Goal: Information Seeking & Learning: Learn about a topic

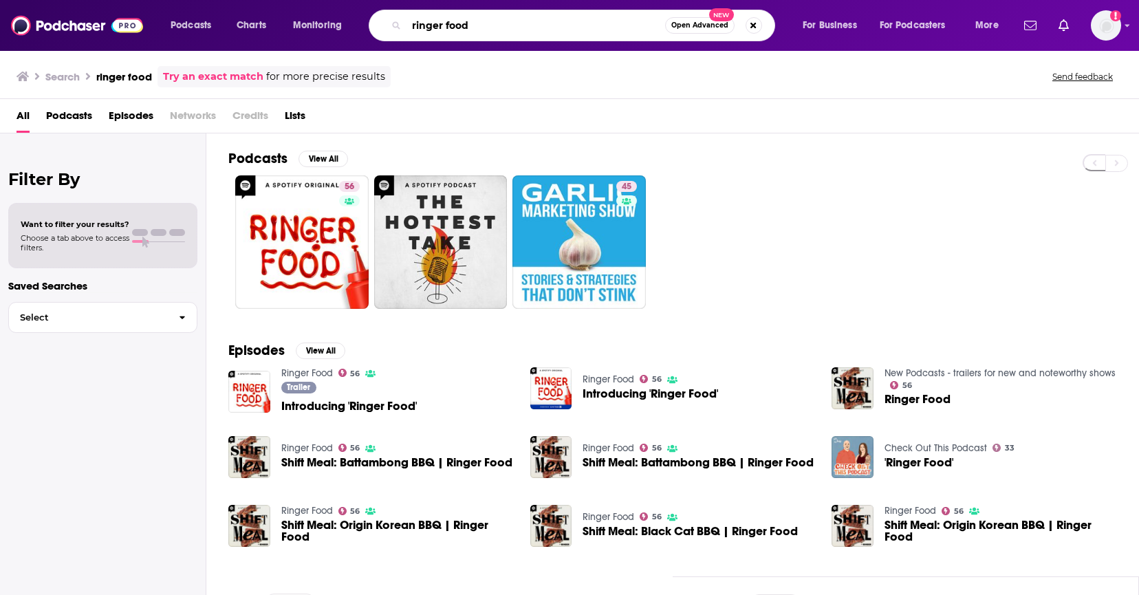
click at [482, 19] on input "ringer food" at bounding box center [535, 25] width 259 height 22
type input "a touch more"
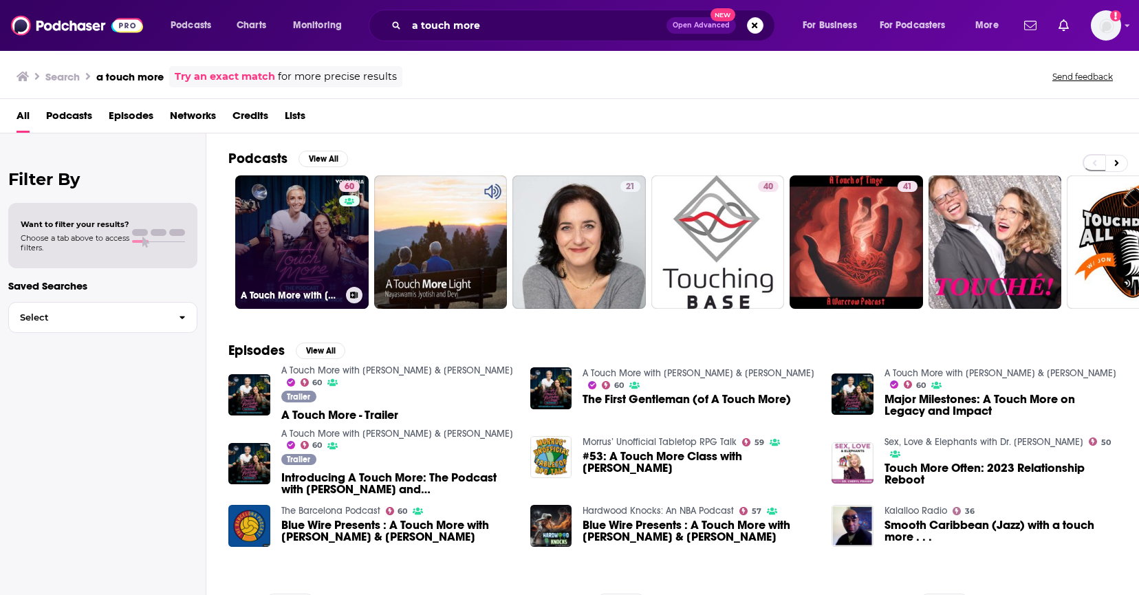
click at [314, 237] on link "60 A Touch More with [PERSON_NAME] & [PERSON_NAME]" at bounding box center [301, 241] width 133 height 133
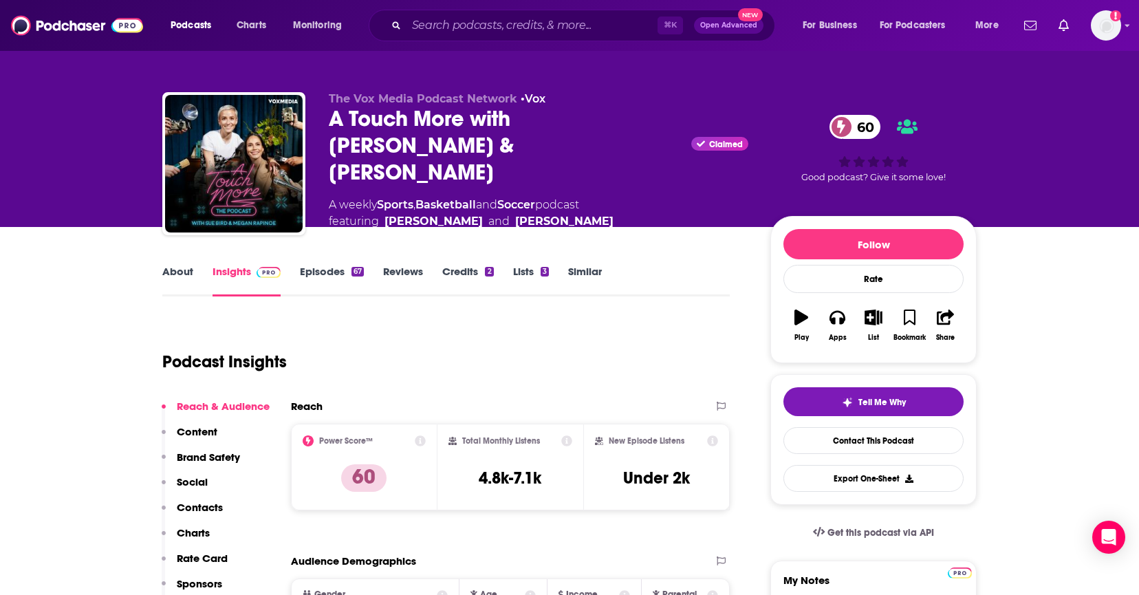
click at [181, 278] on link "About" at bounding box center [177, 281] width 31 height 32
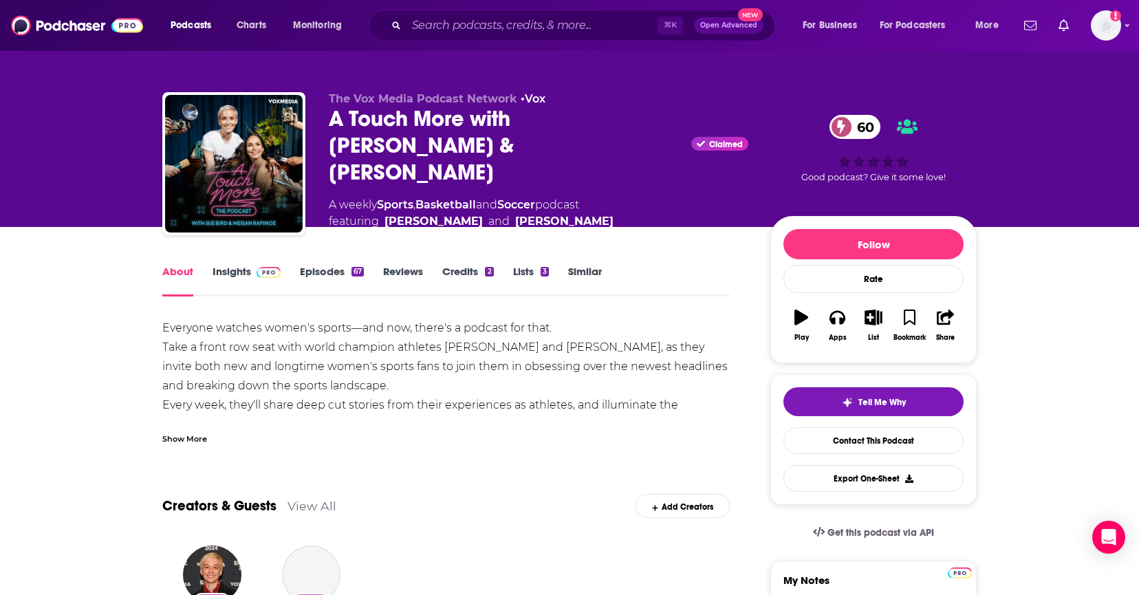
click at [195, 435] on div "Show More" at bounding box center [184, 437] width 45 height 13
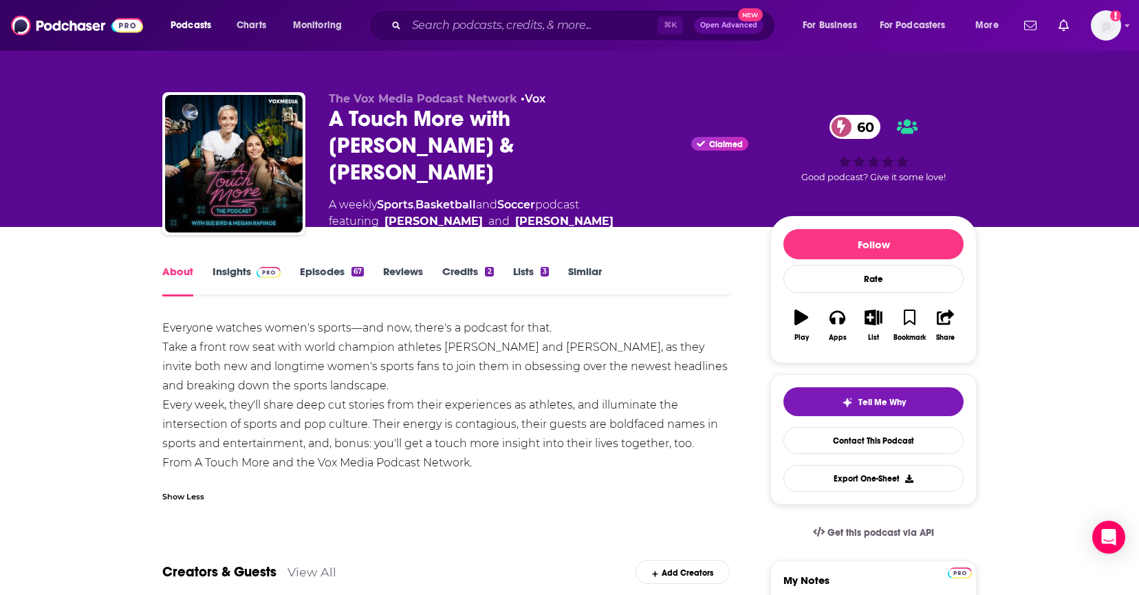
click at [380, 391] on div "Everyone watches women's sports—and now, there's a podcast for that. Take a fro…" at bounding box center [445, 395] width 567 height 154
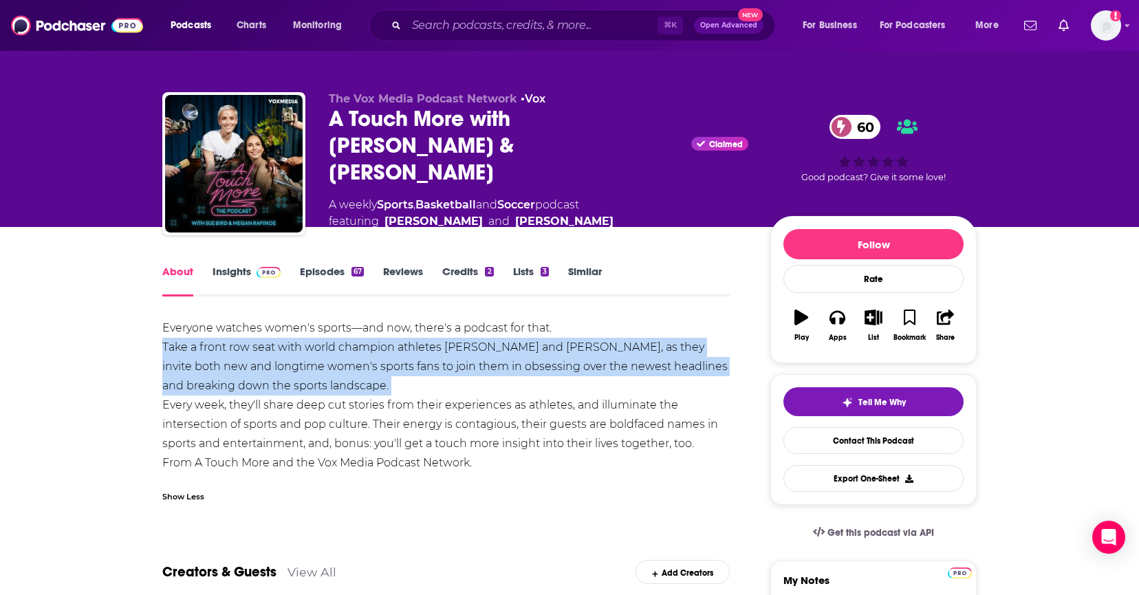
click at [380, 391] on div "Everyone watches women's sports—and now, there's a podcast for that. Take a fro…" at bounding box center [445, 395] width 567 height 154
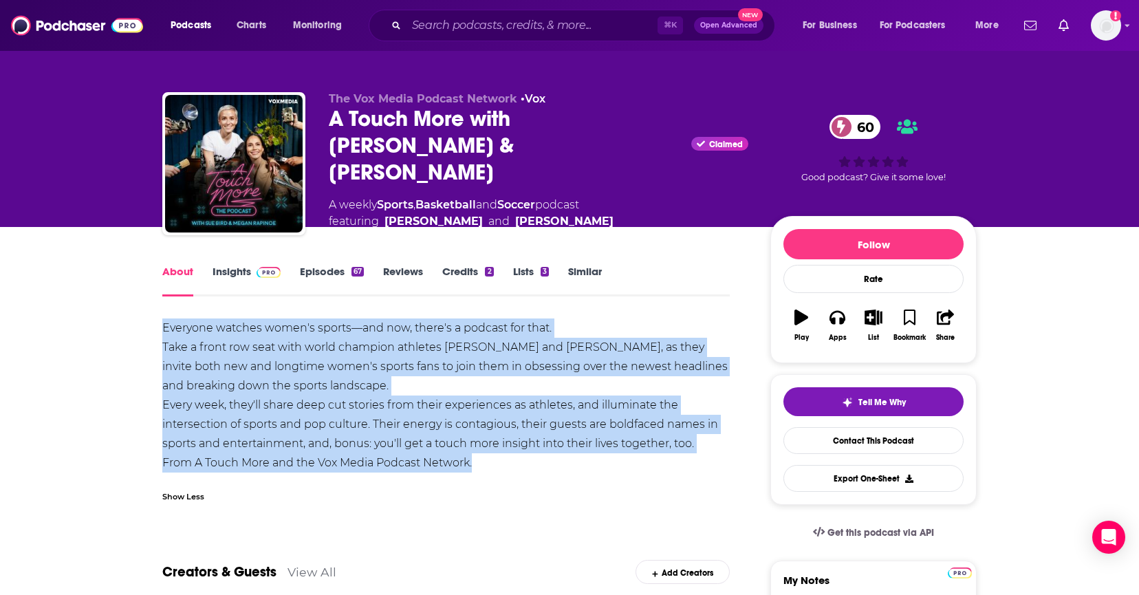
drag, startPoint x: 504, startPoint y: 459, endPoint x: 134, endPoint y: 328, distance: 392.5
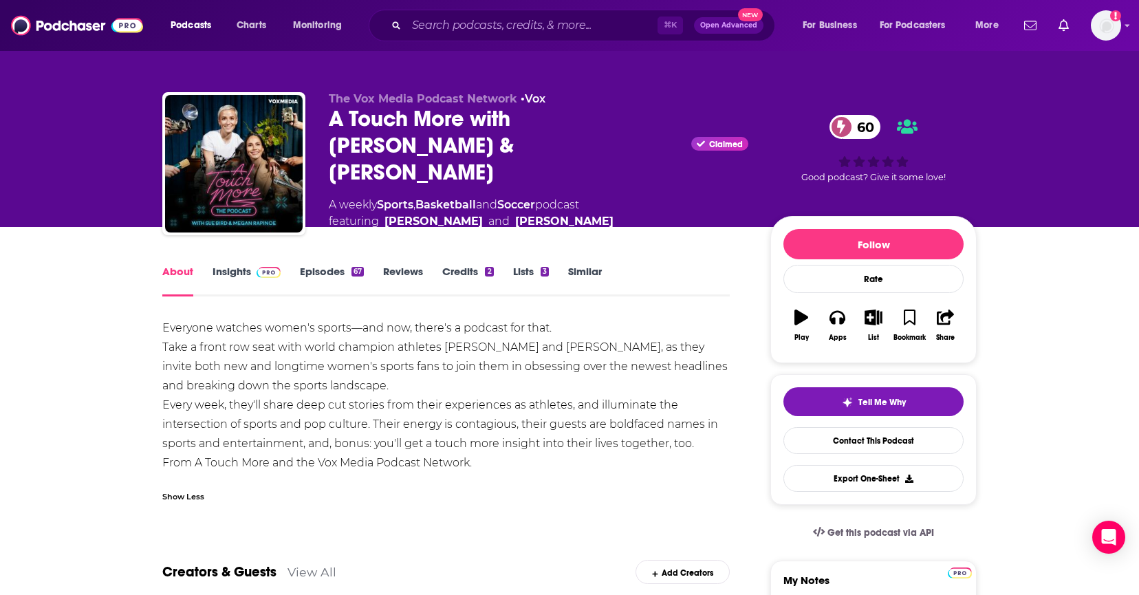
click at [506, 447] on div "Everyone watches women's sports—and now, there's a podcast for that. Take a fro…" at bounding box center [445, 395] width 567 height 154
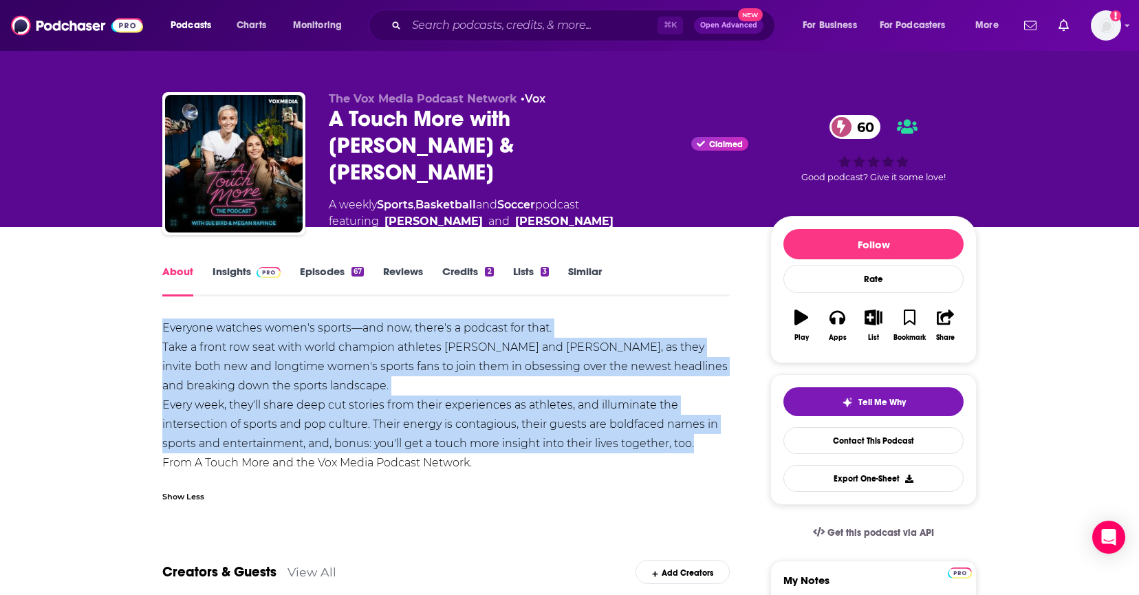
drag, startPoint x: 701, startPoint y: 442, endPoint x: 125, endPoint y: 330, distance: 587.0
copy div "Everyone watches women's sports—and now, there's a podcast for that. Take a fro…"
click at [316, 269] on link "Episodes 67" at bounding box center [332, 281] width 64 height 32
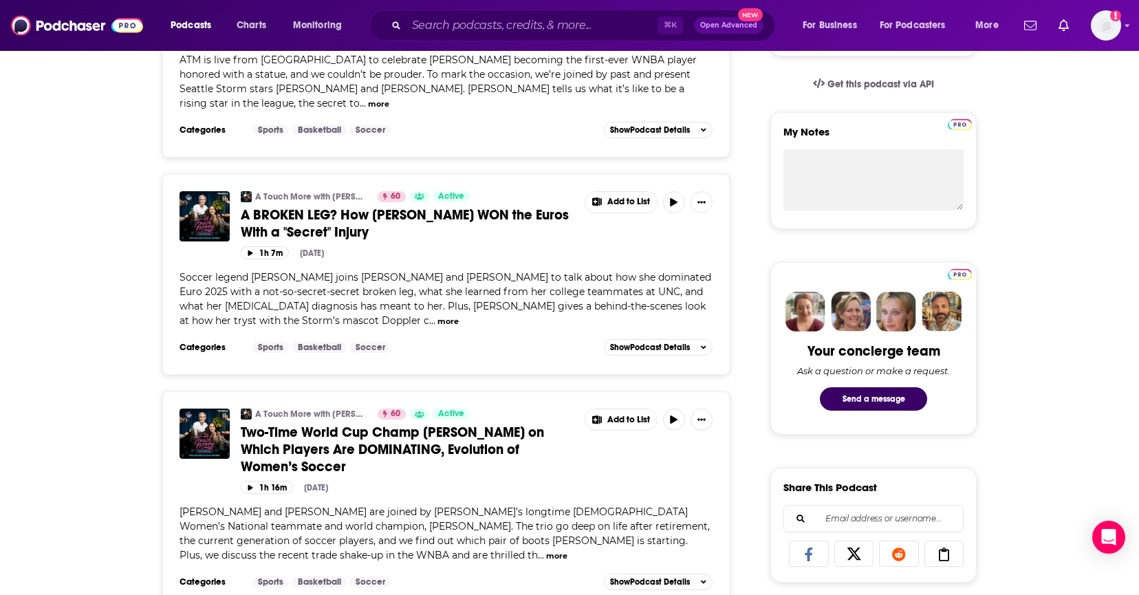
scroll to position [452, 0]
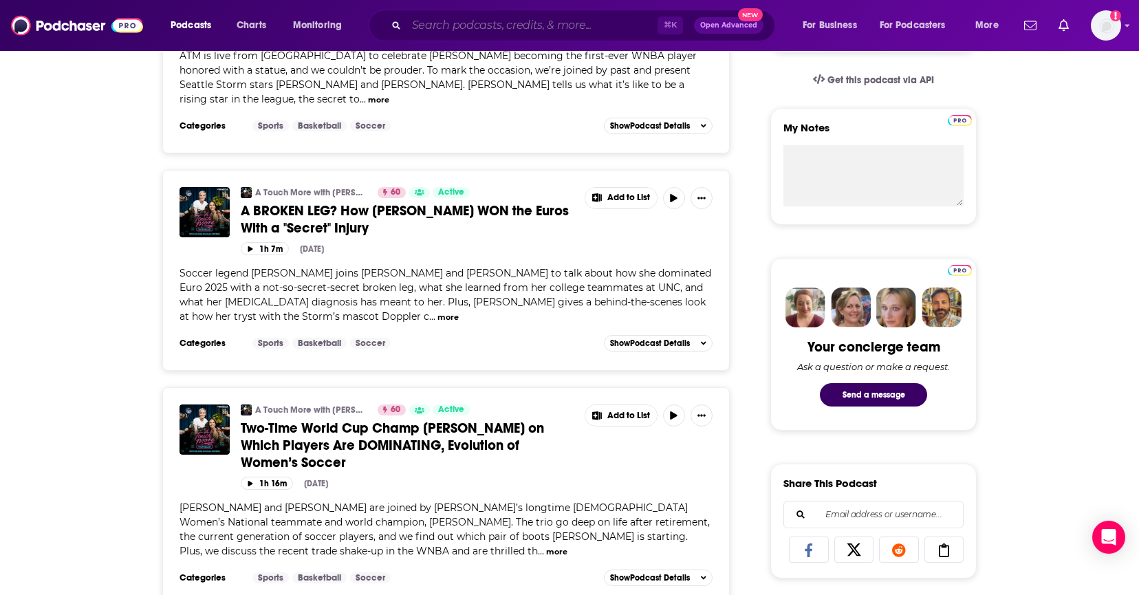
click at [474, 30] on input "Search podcasts, credits, & more..." at bounding box center [531, 25] width 251 height 22
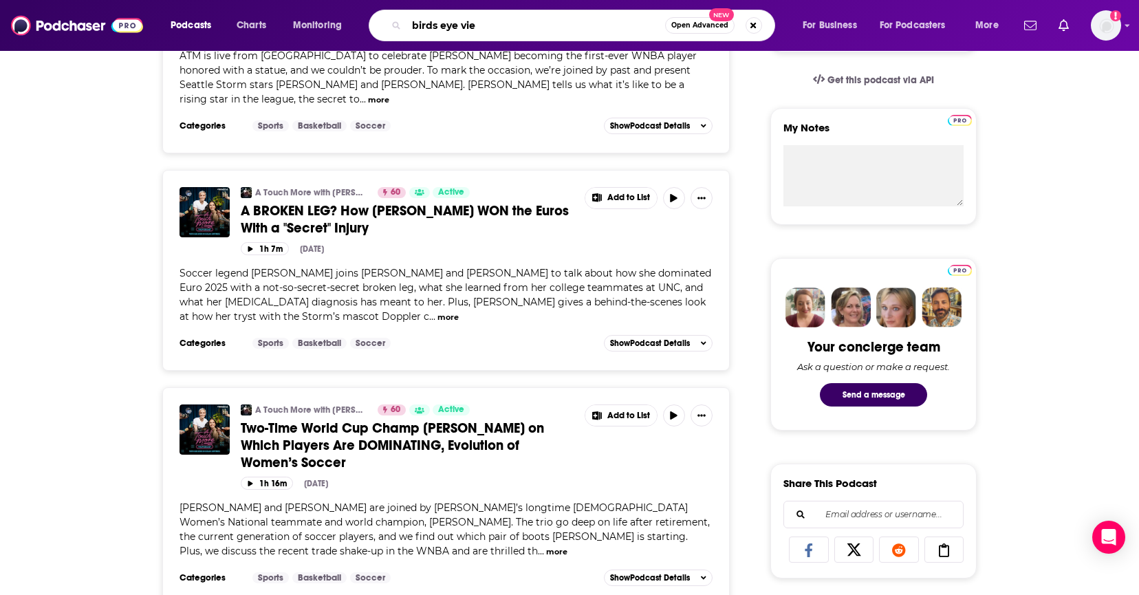
type input "birds eye view"
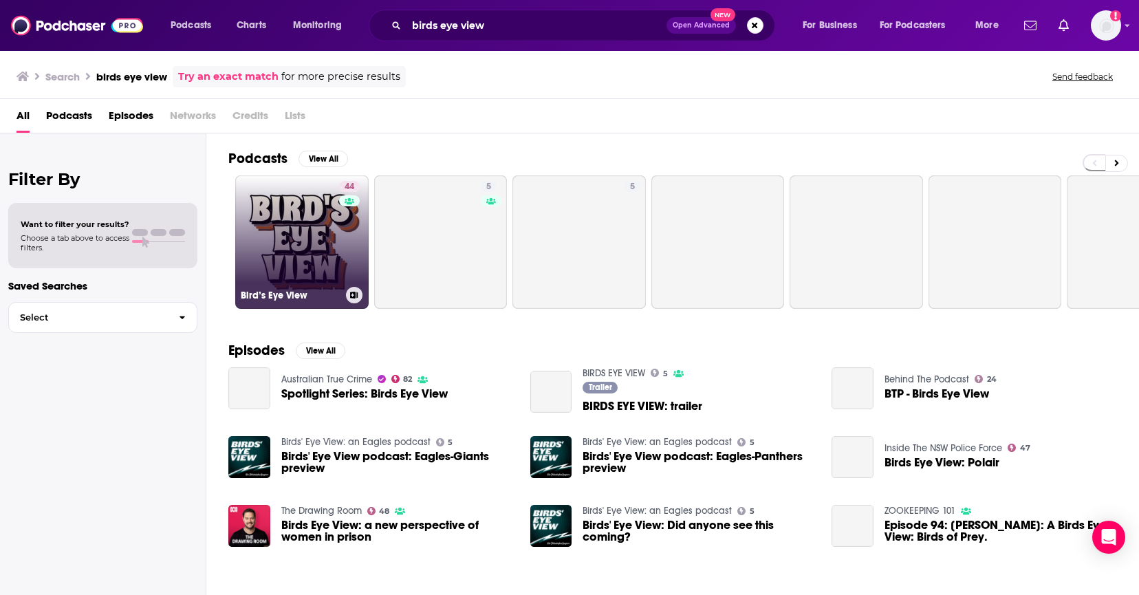
click at [276, 225] on link "44 Bird’s Eye View" at bounding box center [301, 241] width 133 height 133
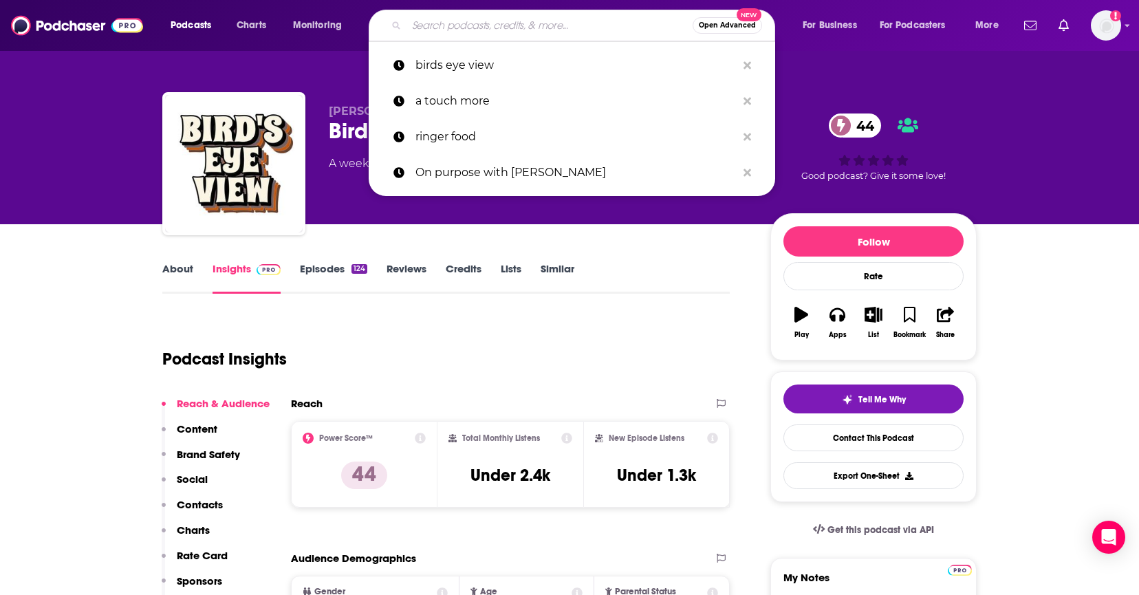
click at [467, 29] on input "Search podcasts, credits, & more..." at bounding box center [549, 25] width 286 height 22
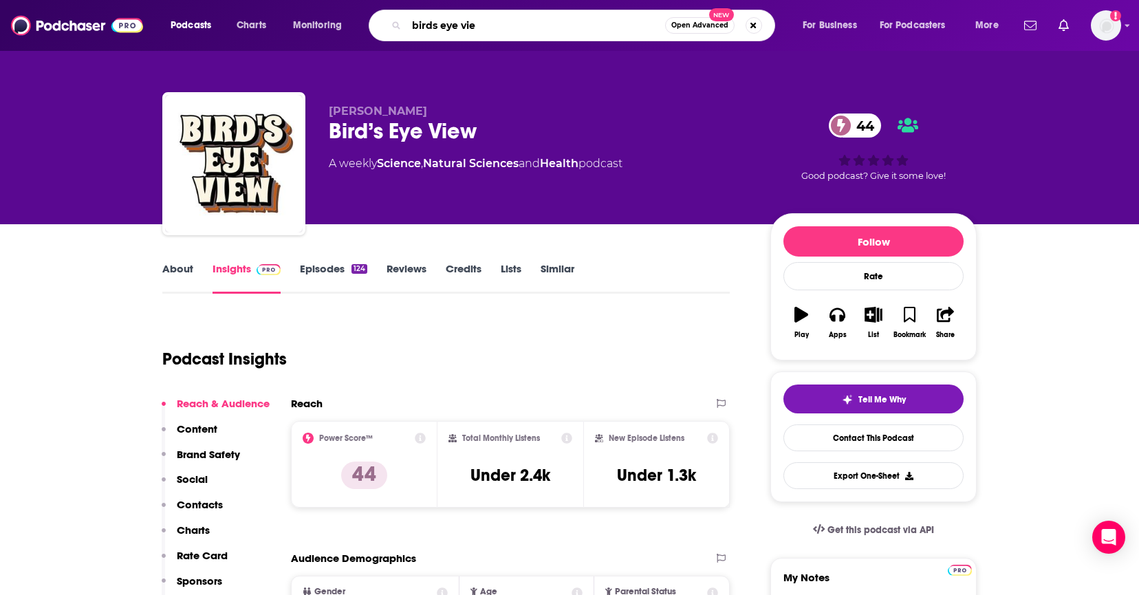
type input "birds eye view"
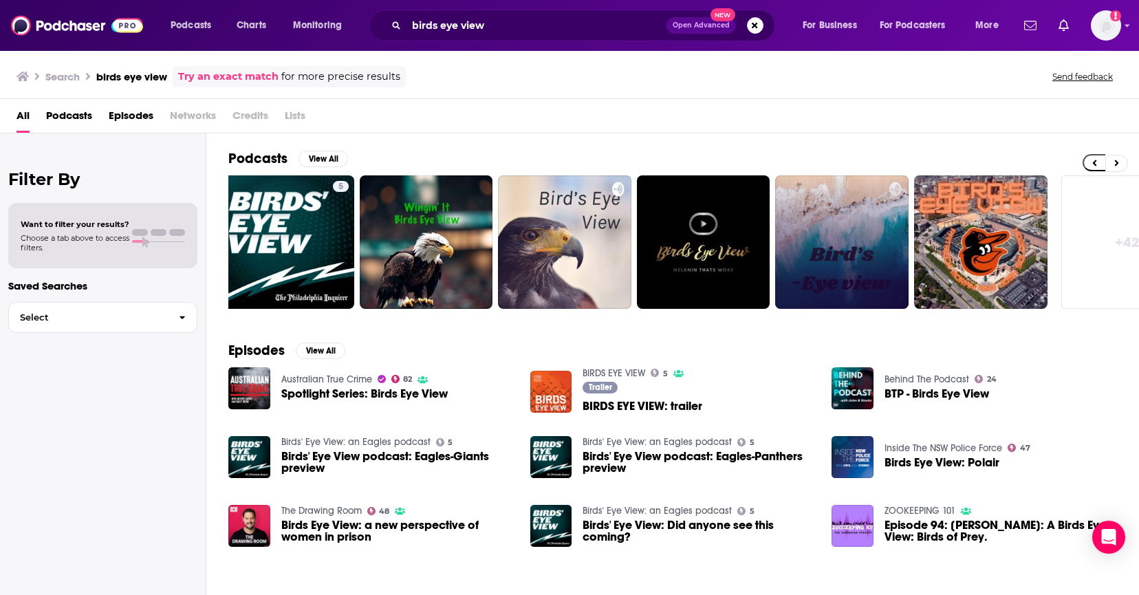
scroll to position [0, 353]
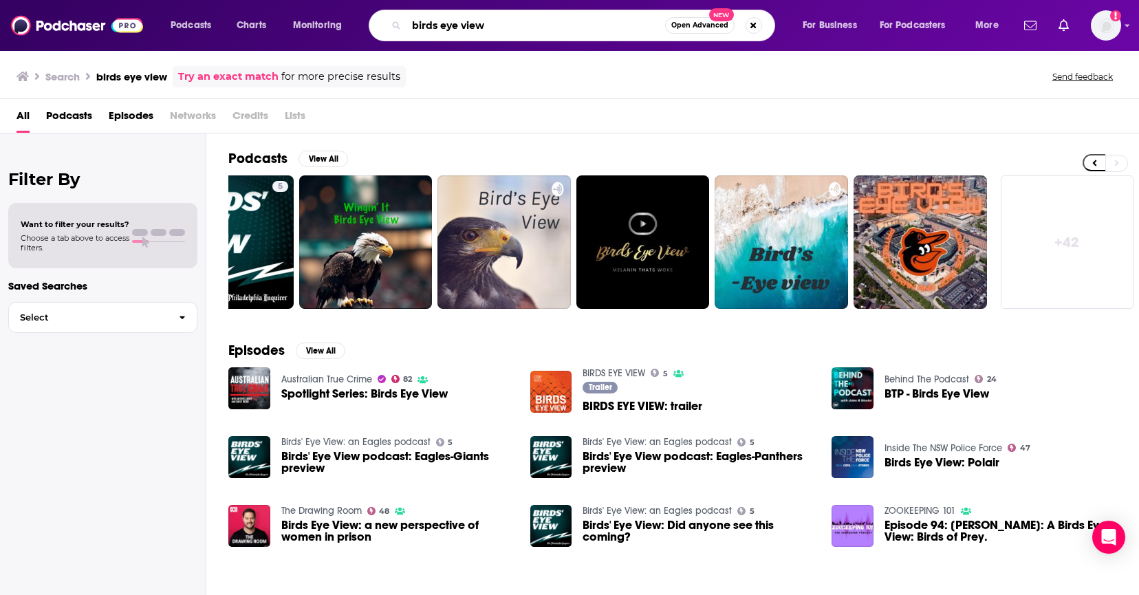
click at [435, 28] on input "birds eye view" at bounding box center [535, 25] width 259 height 22
click at [509, 15] on input "bird's eye view" at bounding box center [535, 25] width 259 height 22
click at [523, 23] on input "bird's eye view" at bounding box center [535, 25] width 259 height 22
type input "bird's eye view vox"
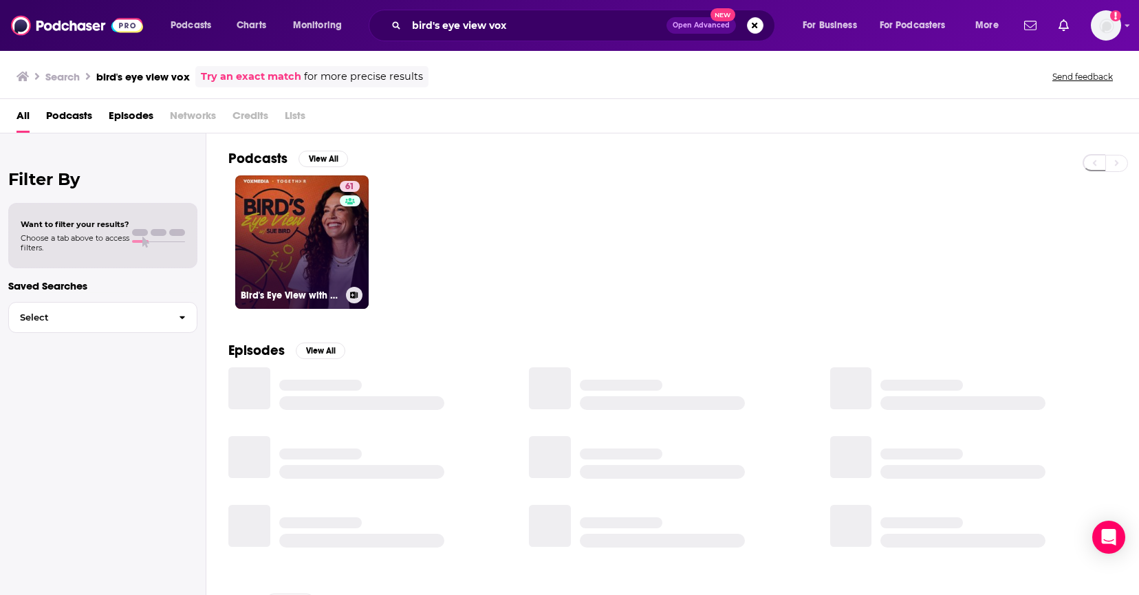
click at [299, 243] on link "61 Bird's Eye View with [PERSON_NAME]" at bounding box center [301, 241] width 133 height 133
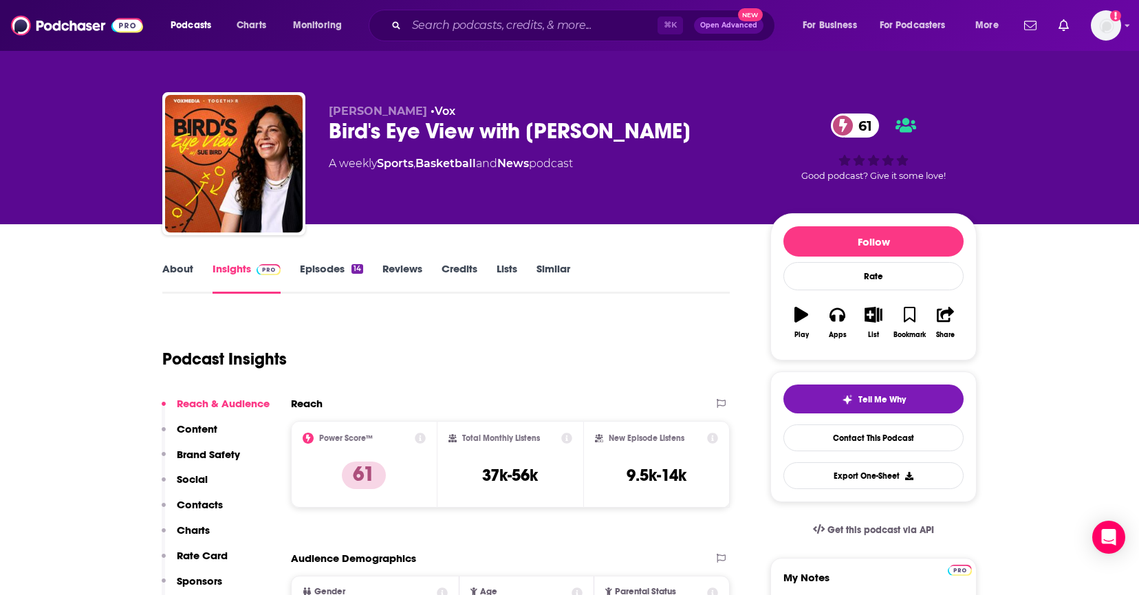
click at [182, 268] on link "About" at bounding box center [177, 278] width 31 height 32
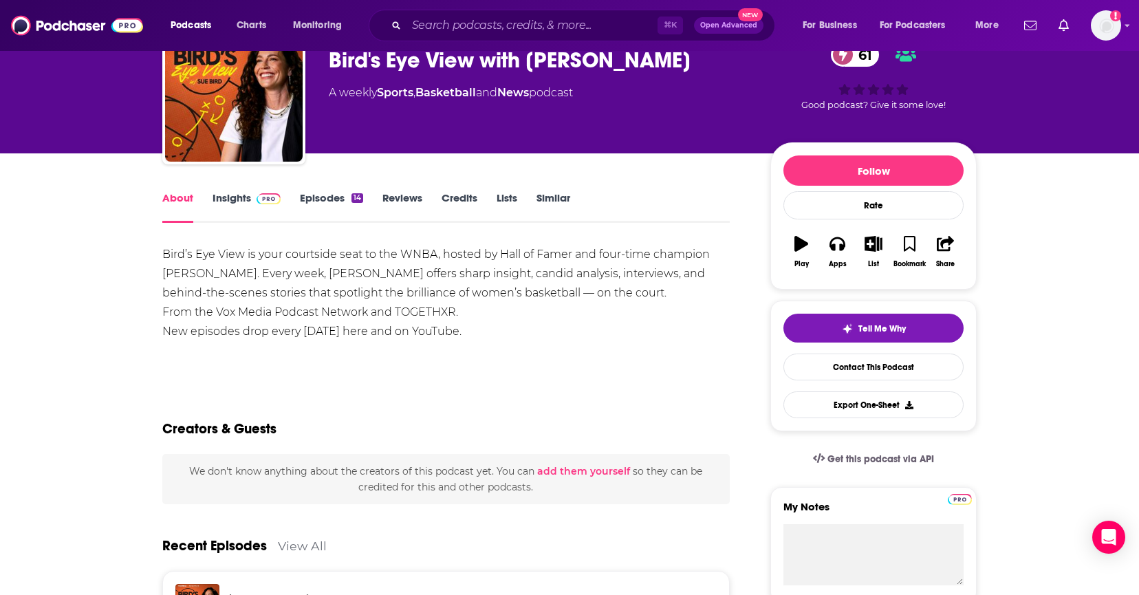
scroll to position [48, 0]
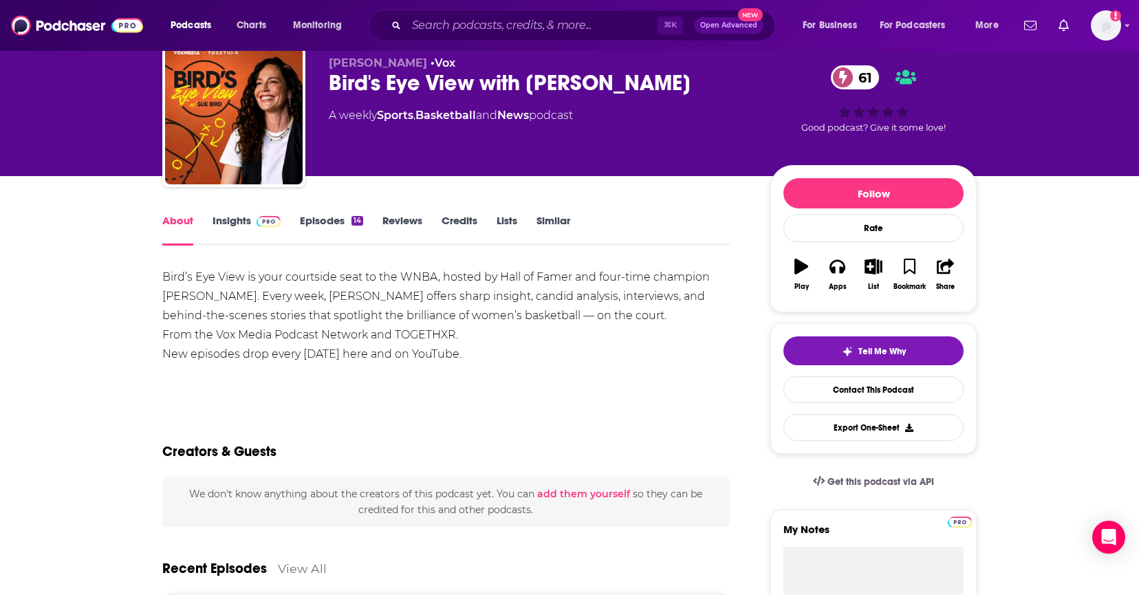
click at [467, 325] on div "Bird’s Eye View is your courtside seat to the WNBA, hosted by Hall of Famer and…" at bounding box center [445, 315] width 567 height 96
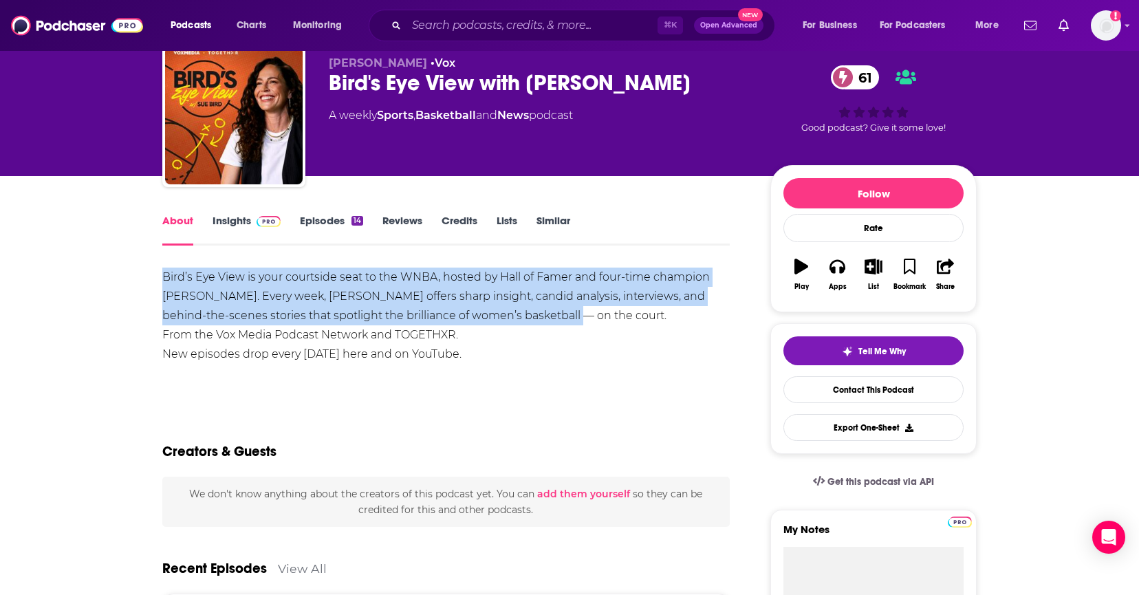
drag, startPoint x: 540, startPoint y: 312, endPoint x: 98, endPoint y: 284, distance: 443.0
copy div "Bird’s Eye View is your courtside seat to the WNBA, hosted by Hall of Famer and…"
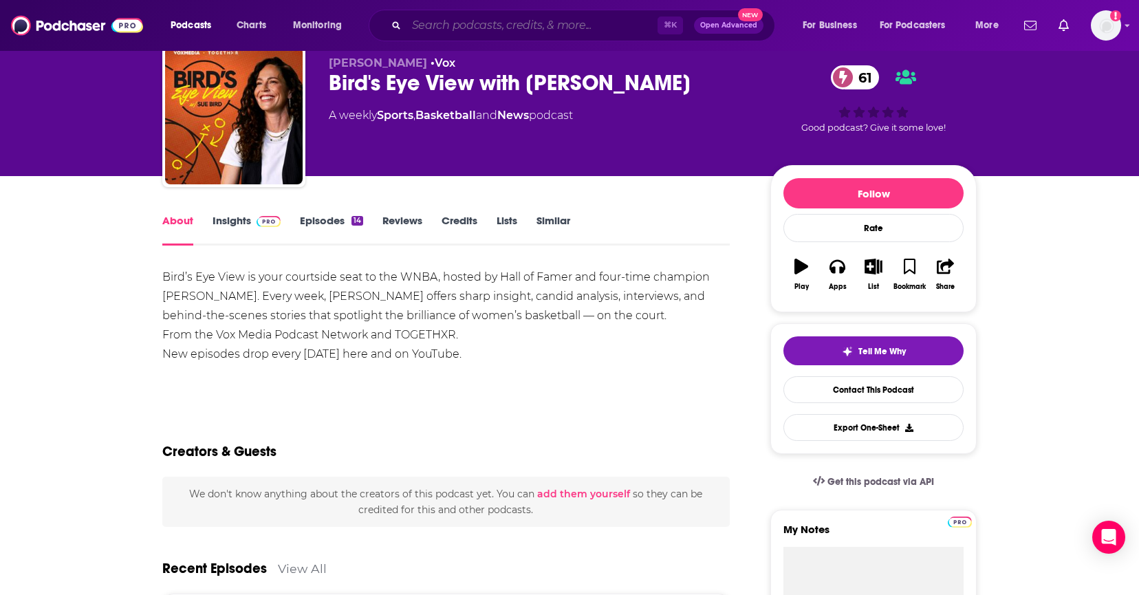
click at [439, 17] on input "Search podcasts, credits, & more..." at bounding box center [531, 25] width 251 height 22
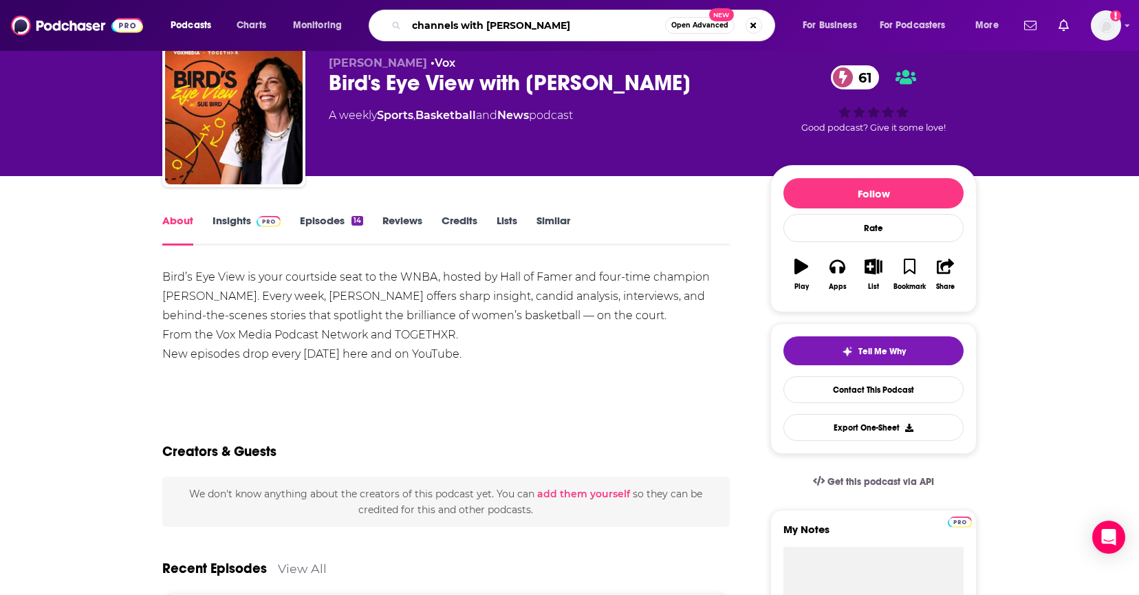
type input "channels with [PERSON_NAME]"
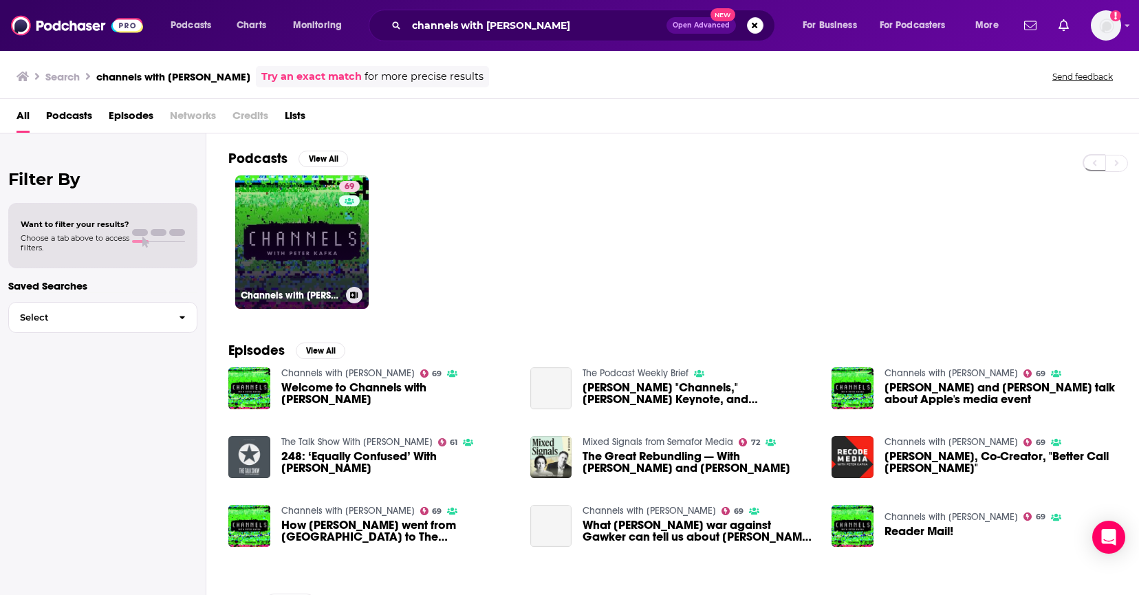
click at [296, 223] on link "69 Channels with [PERSON_NAME]" at bounding box center [301, 241] width 133 height 133
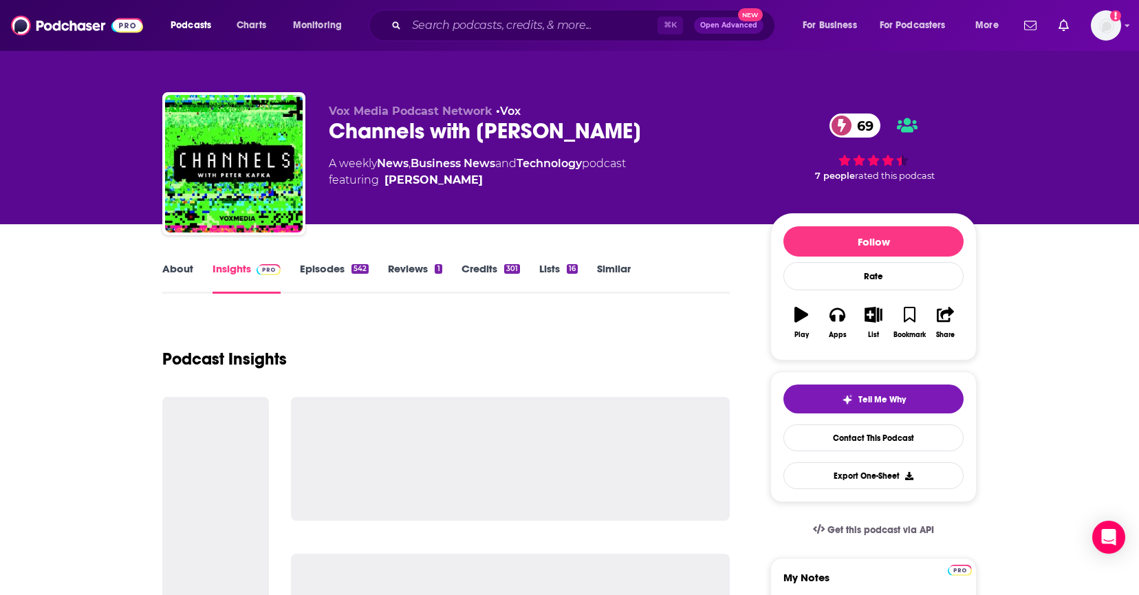
click at [176, 272] on link "About" at bounding box center [177, 278] width 31 height 32
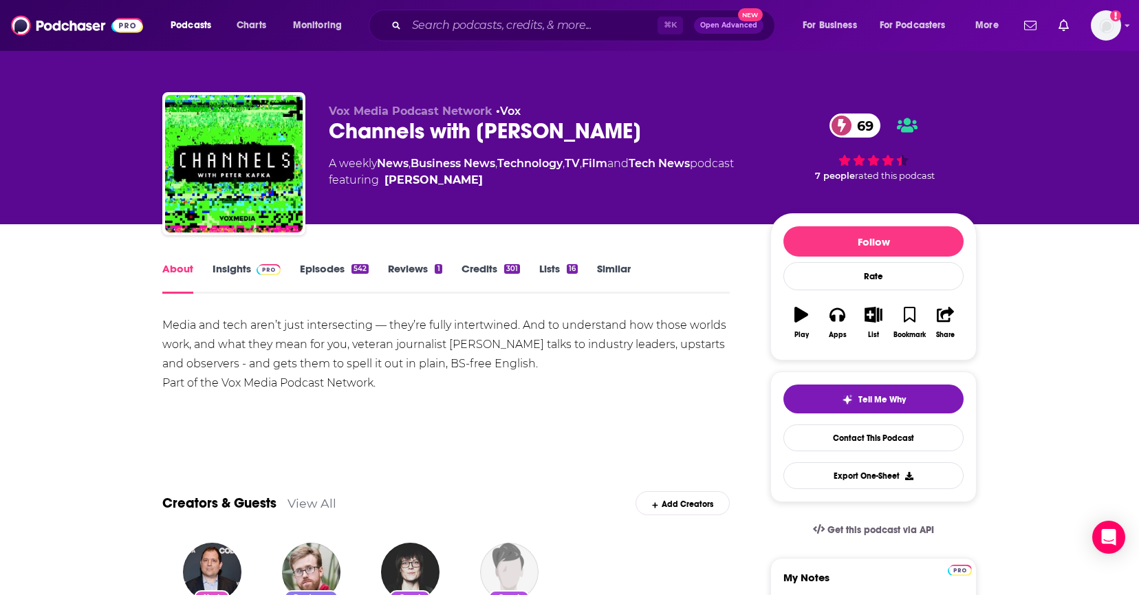
click at [498, 356] on div "Media and tech aren’t just intersecting — they’re fully intertwined. And to und…" at bounding box center [445, 354] width 567 height 77
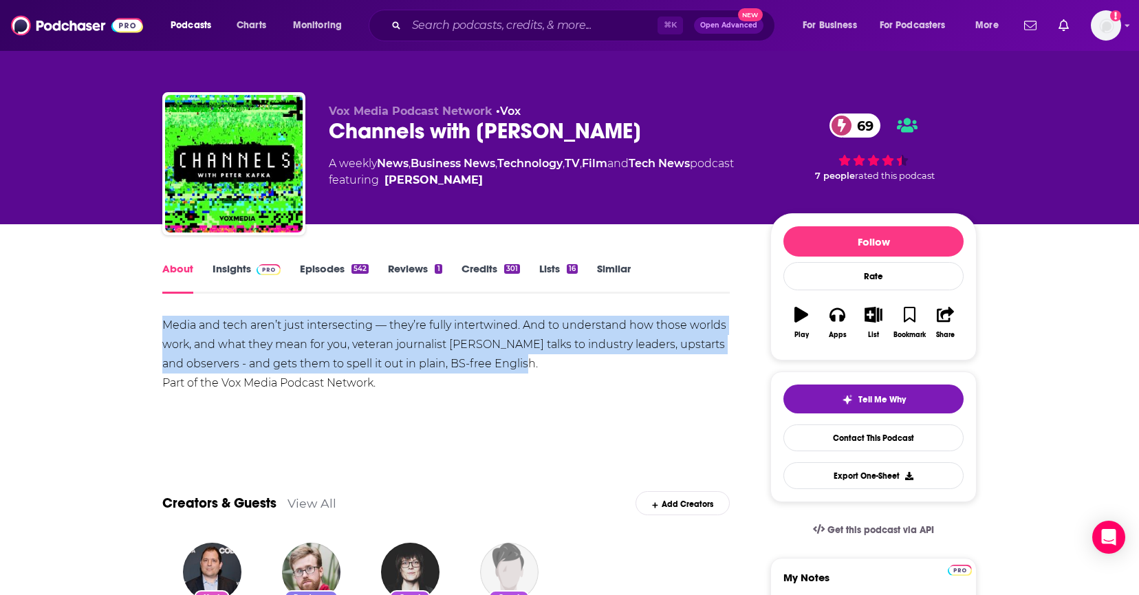
drag, startPoint x: 525, startPoint y: 360, endPoint x: 140, endPoint y: 330, distance: 386.2
copy div "Media and tech aren’t just intersecting — they’re fully intertwined. And to und…"
click at [222, 265] on link "Insights" at bounding box center [246, 278] width 68 height 32
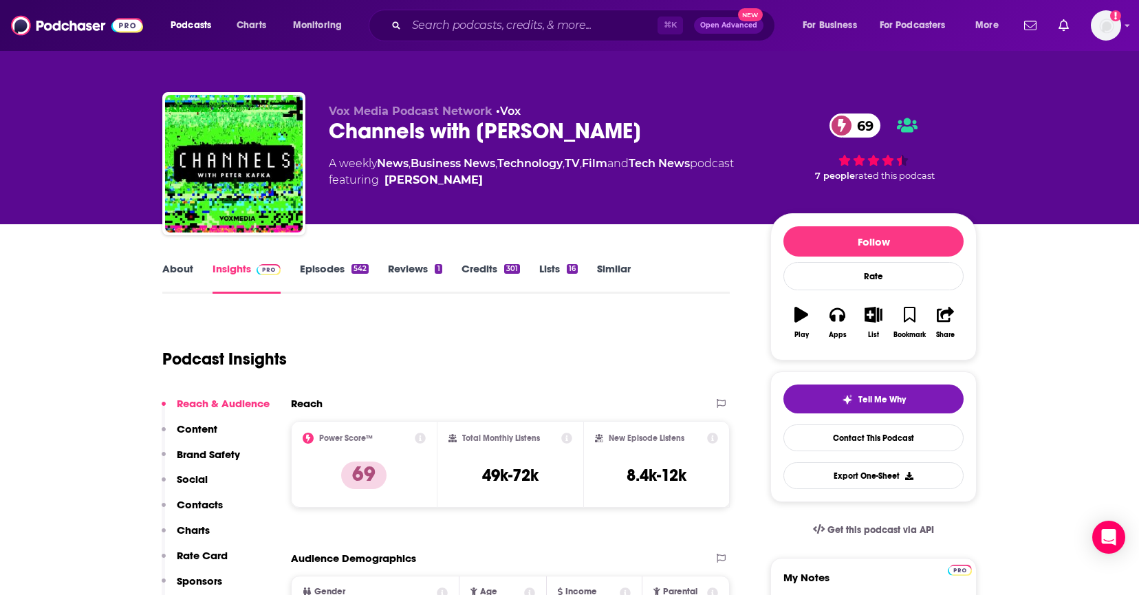
click at [327, 274] on link "Episodes 542" at bounding box center [334, 278] width 69 height 32
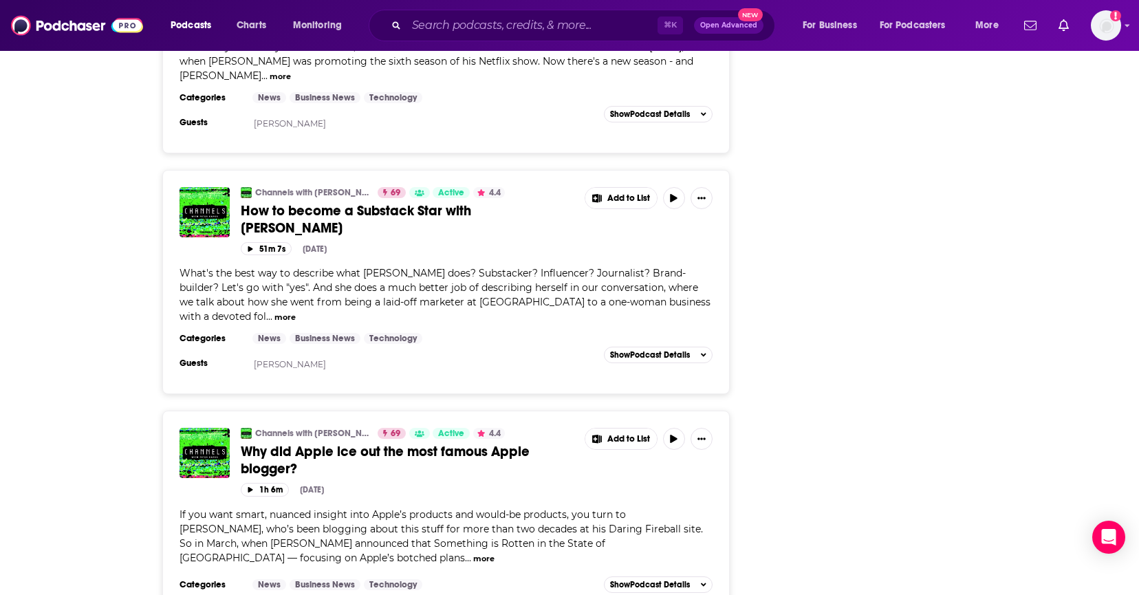
scroll to position [2094, 0]
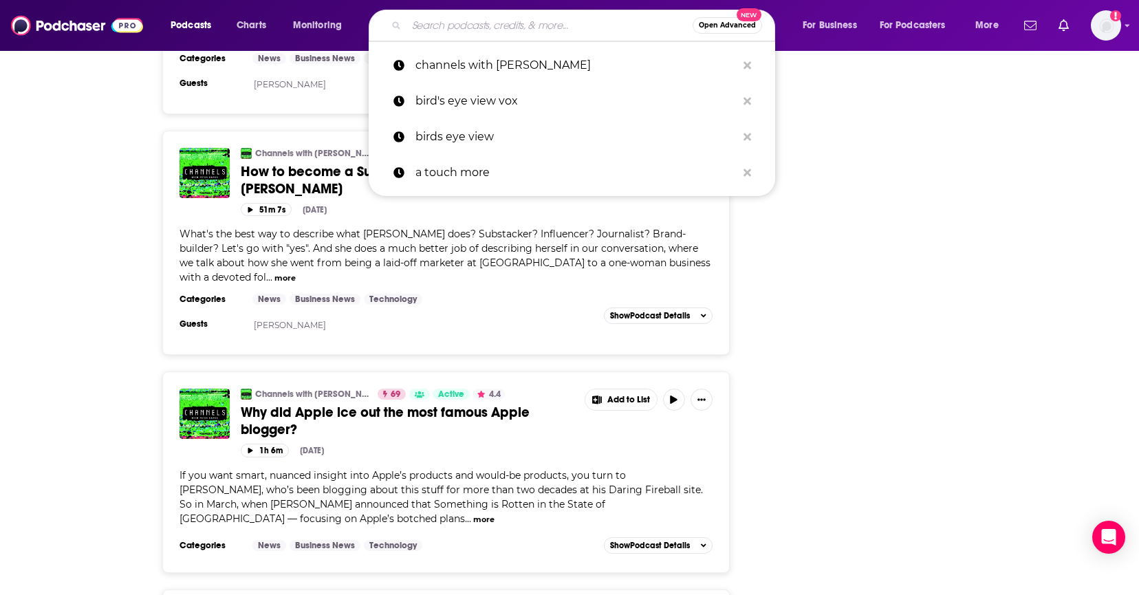
click at [463, 29] on input "Search podcasts, credits, & more..." at bounding box center [549, 25] width 286 height 22
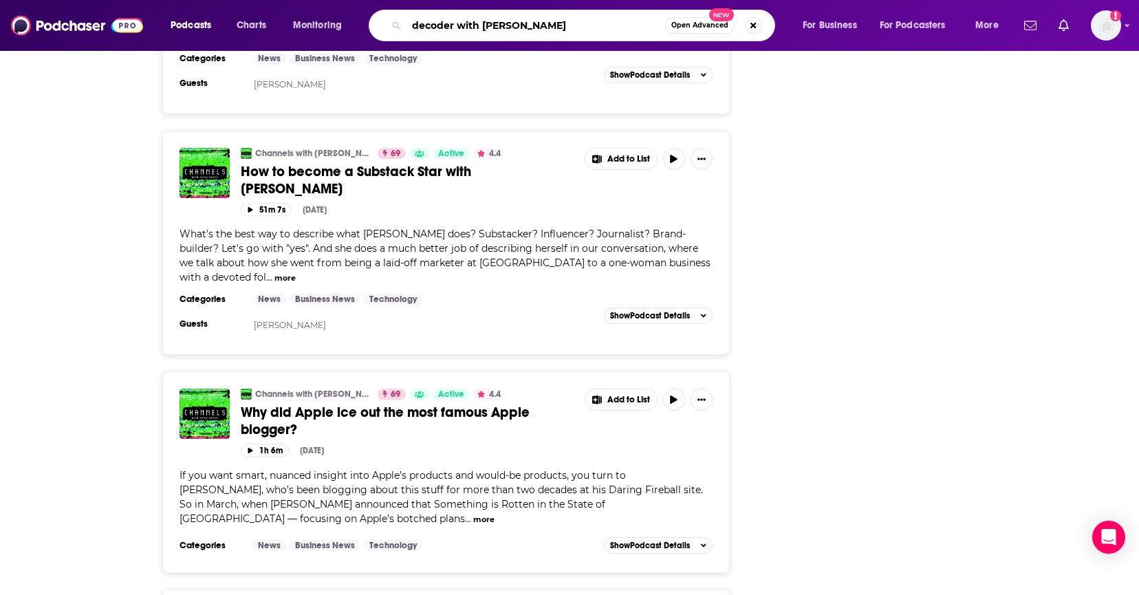
type input "decoder with [PERSON_NAME]"
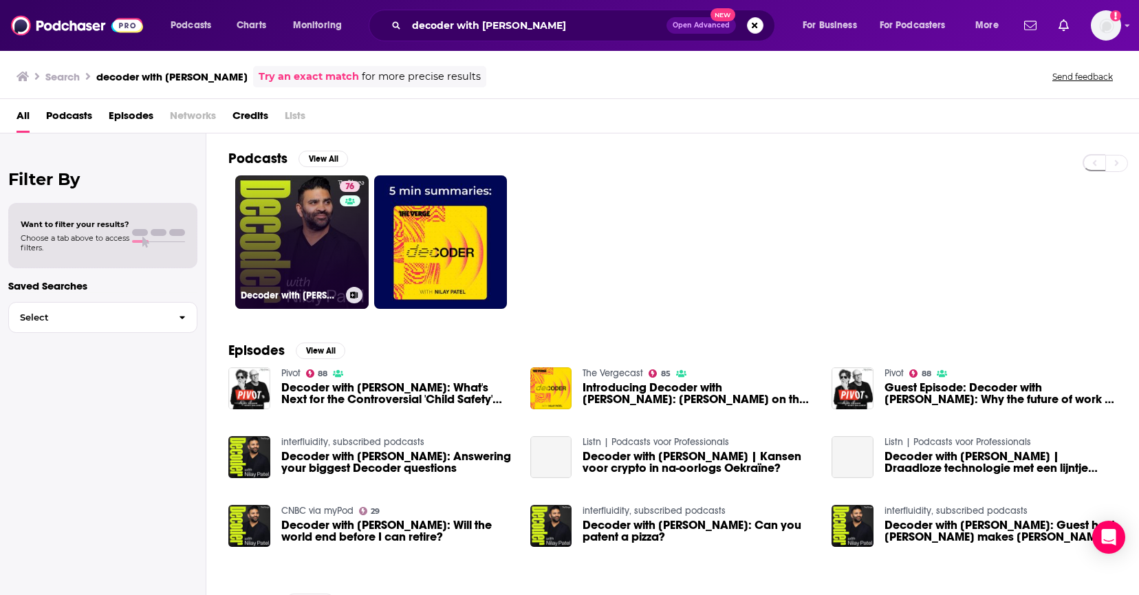
click at [288, 232] on link "76 Decoder with [PERSON_NAME]" at bounding box center [301, 241] width 133 height 133
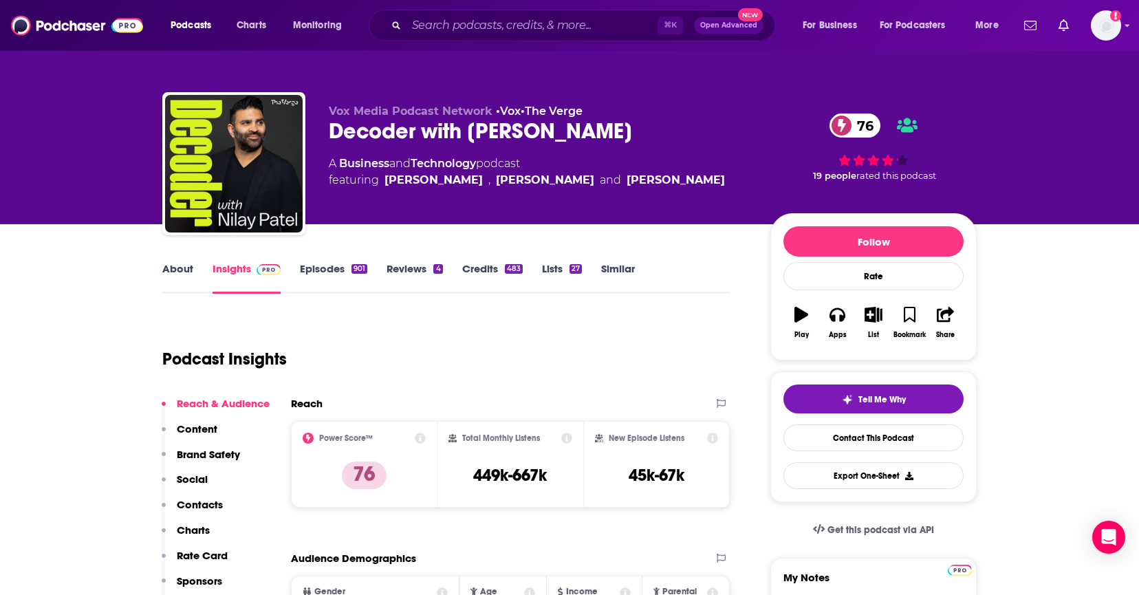
click at [171, 263] on link "About" at bounding box center [177, 278] width 31 height 32
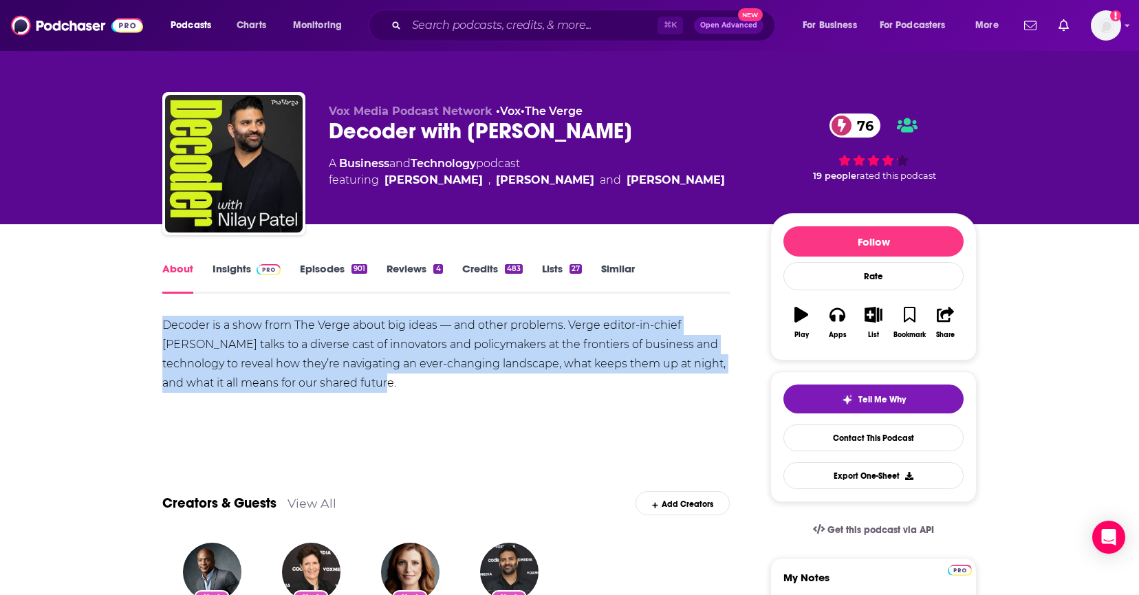
drag, startPoint x: 327, startPoint y: 383, endPoint x: 146, endPoint y: 327, distance: 189.4
copy div "Decoder is a show from The Verge about big ideas — and other problems. Verge ed…"
click at [222, 270] on link "Insights" at bounding box center [246, 278] width 68 height 32
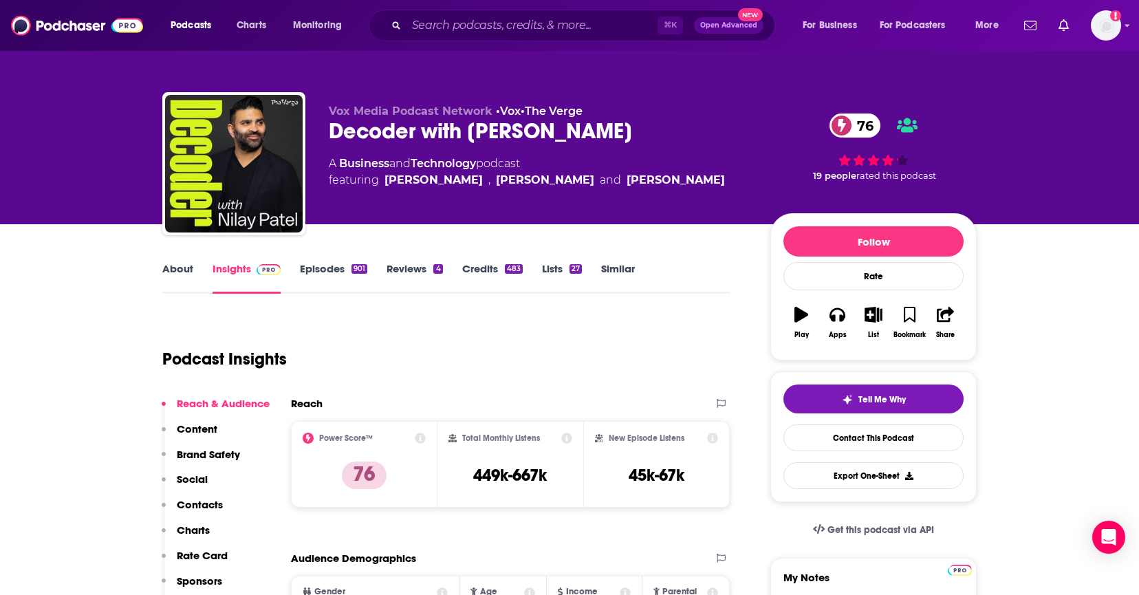
click at [325, 263] on link "Episodes 901" at bounding box center [333, 278] width 67 height 32
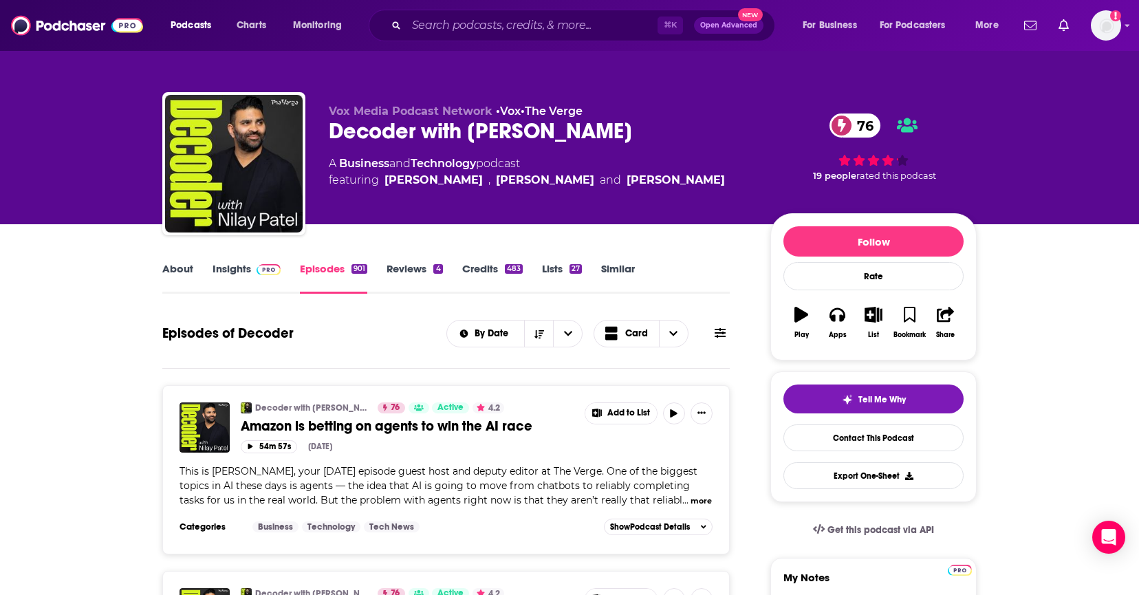
click at [234, 267] on link "Insights" at bounding box center [246, 278] width 68 height 32
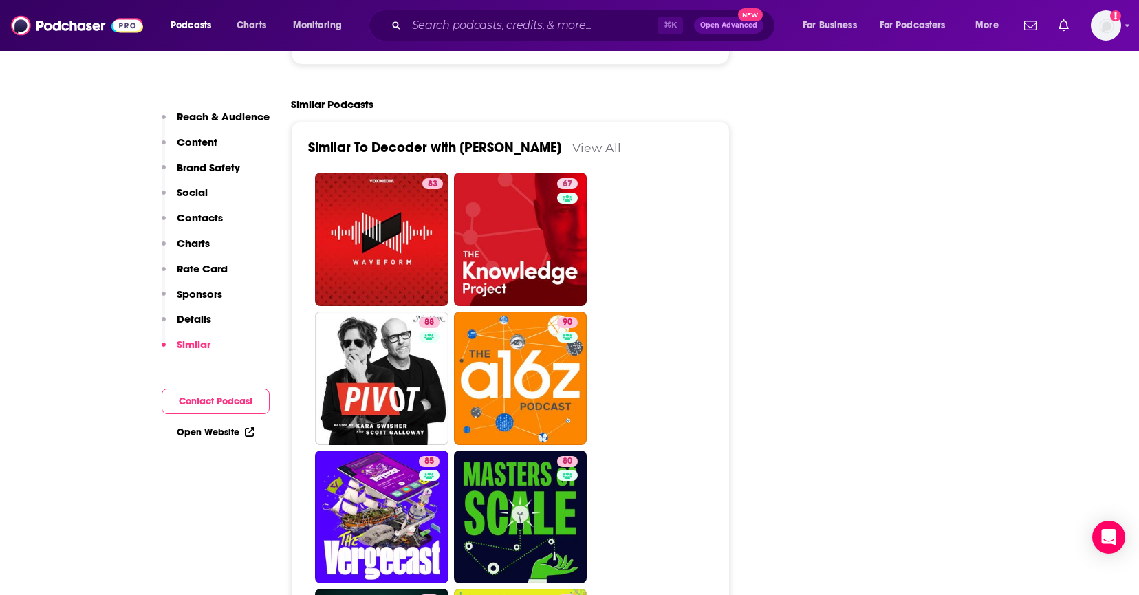
scroll to position [3340, 0]
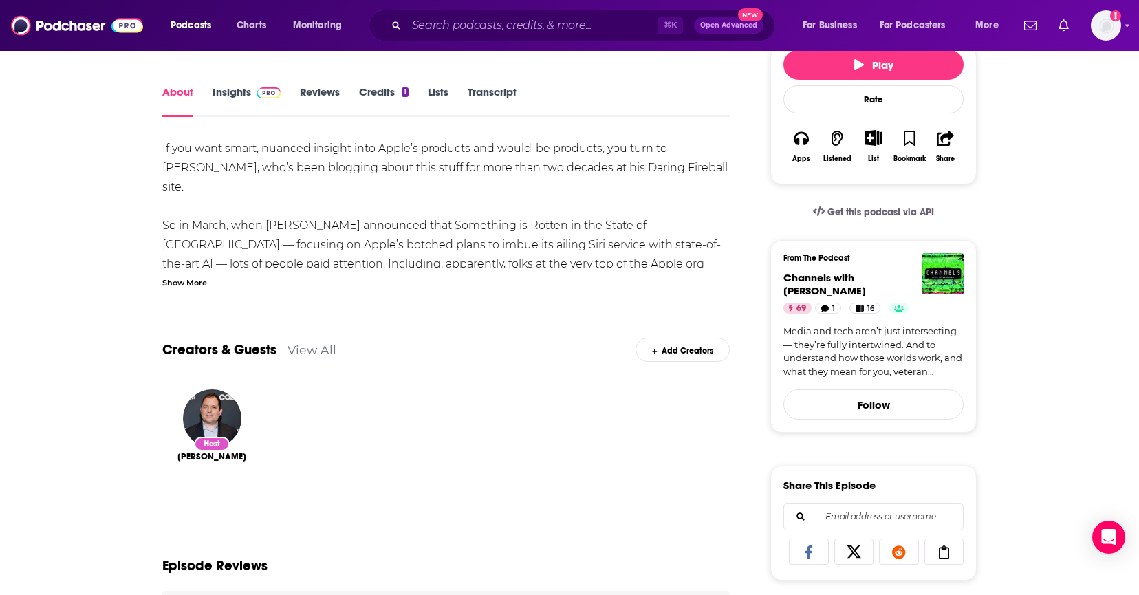
scroll to position [179, 0]
